Goal: Find specific page/section: Find specific page/section

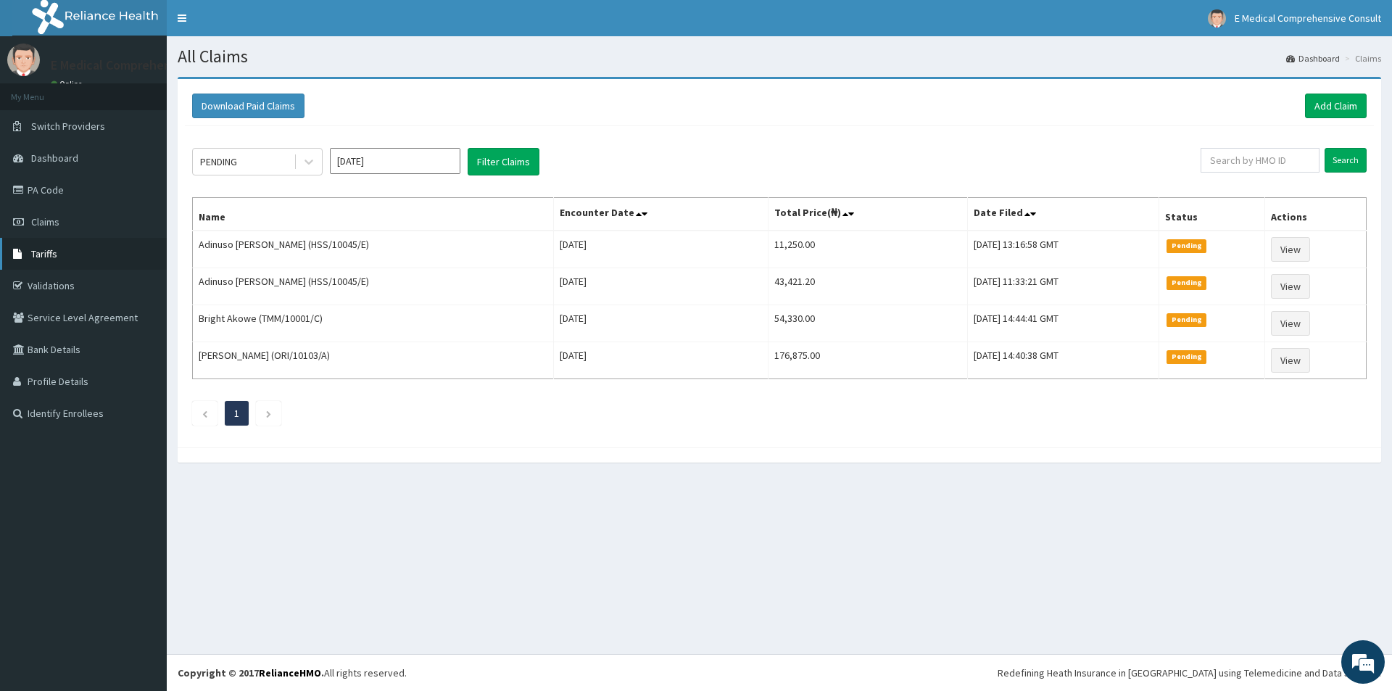
click at [55, 252] on span "Tariffs" at bounding box center [44, 253] width 26 height 13
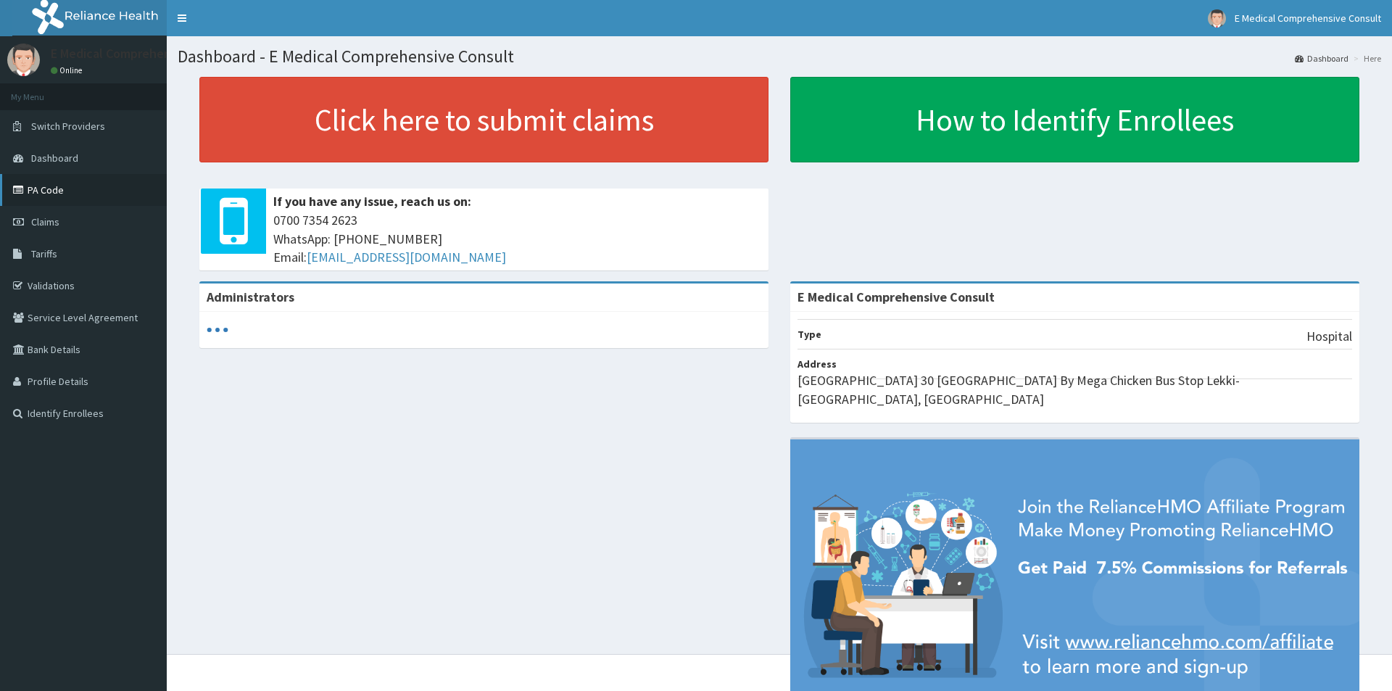
click at [22, 193] on icon at bounding box center [20, 190] width 14 height 10
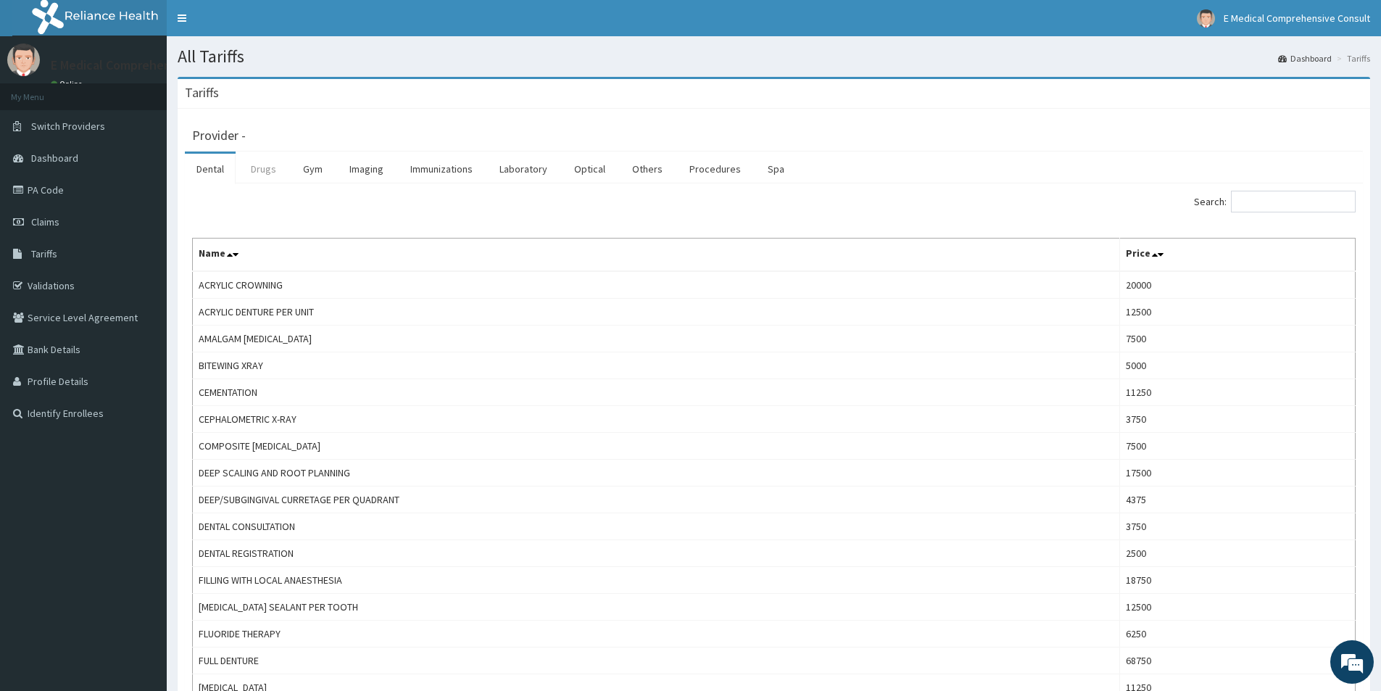
click at [250, 167] on link "Drugs" at bounding box center [263, 169] width 49 height 30
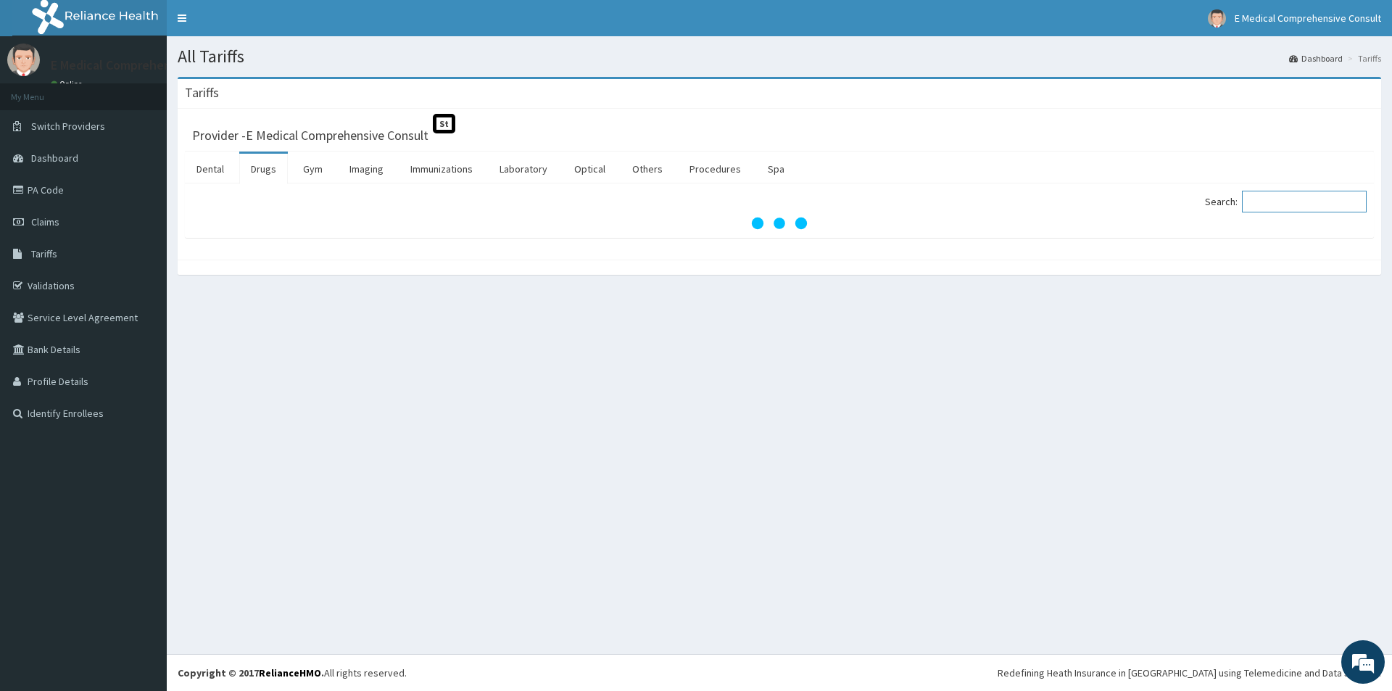
click at [1332, 199] on input "Search:" at bounding box center [1304, 202] width 125 height 22
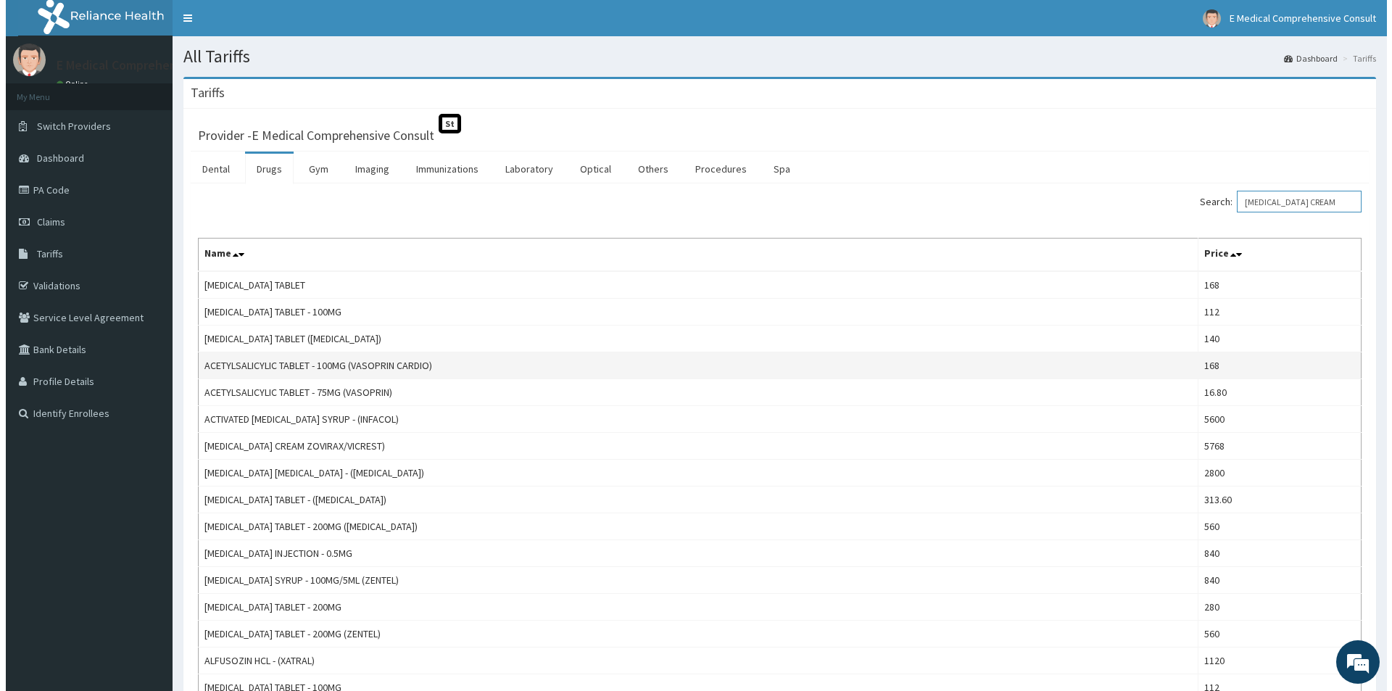
scroll to position [0, 2]
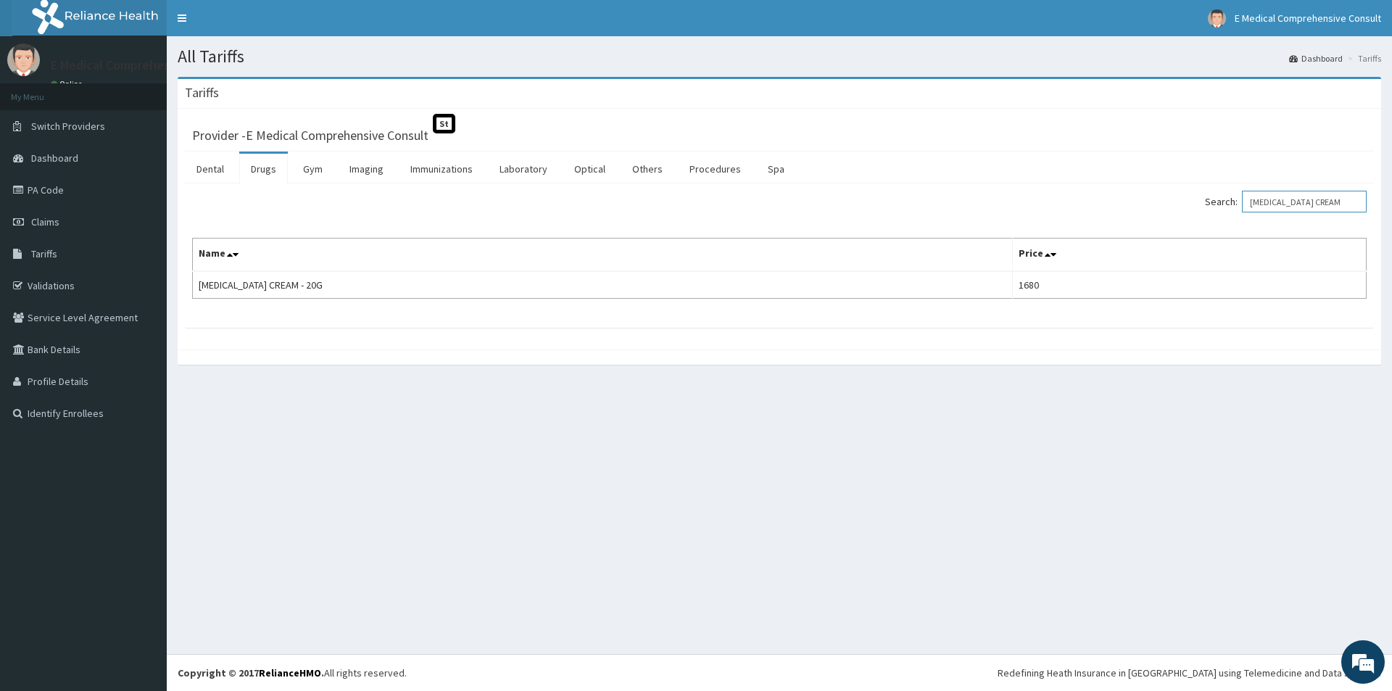
type input "[MEDICAL_DATA] CREAM"
